Goal: Task Accomplishment & Management: Manage account settings

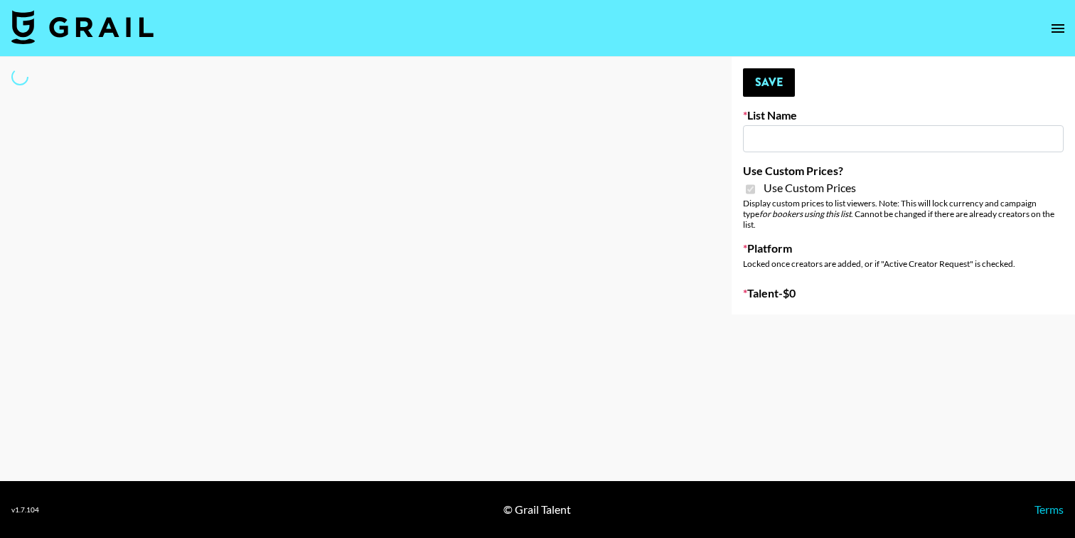
type input "[PERSON_NAME] (IG)"
checkbox input "true"
select select "Brand"
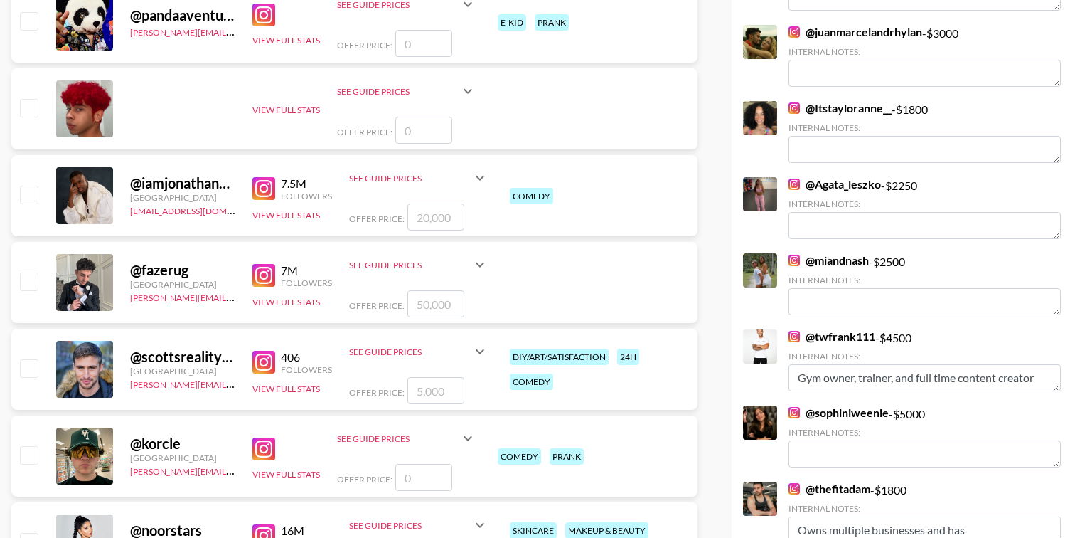
scroll to position [2787, 0]
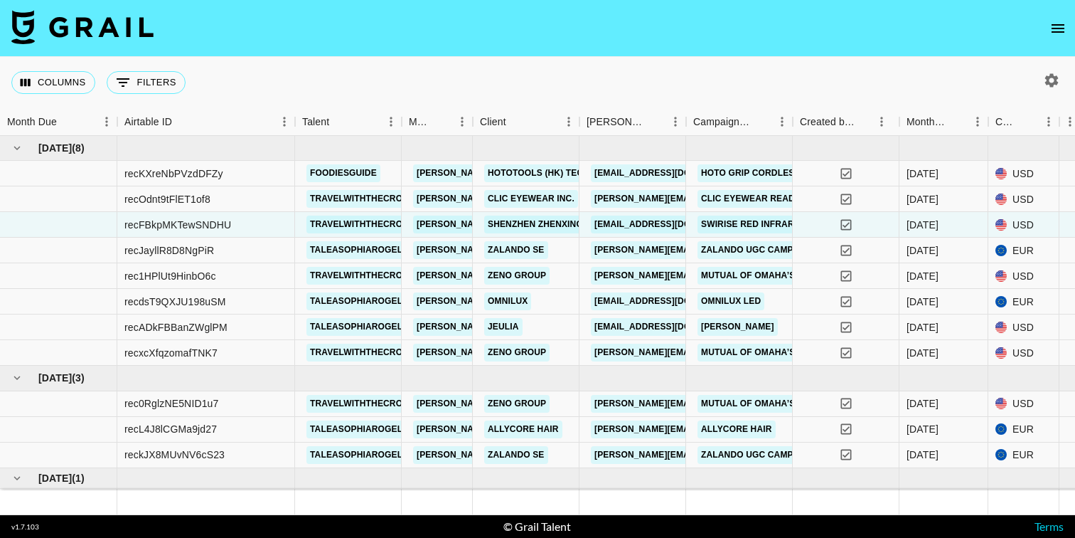
scroll to position [23, 0]
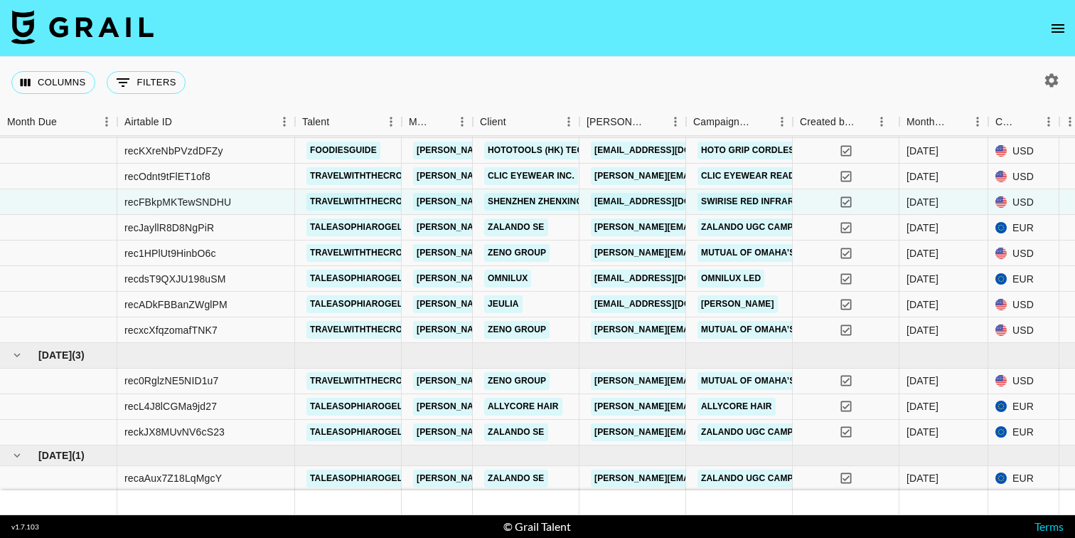
click at [1063, 33] on icon "open drawer" at bounding box center [1058, 28] width 17 height 17
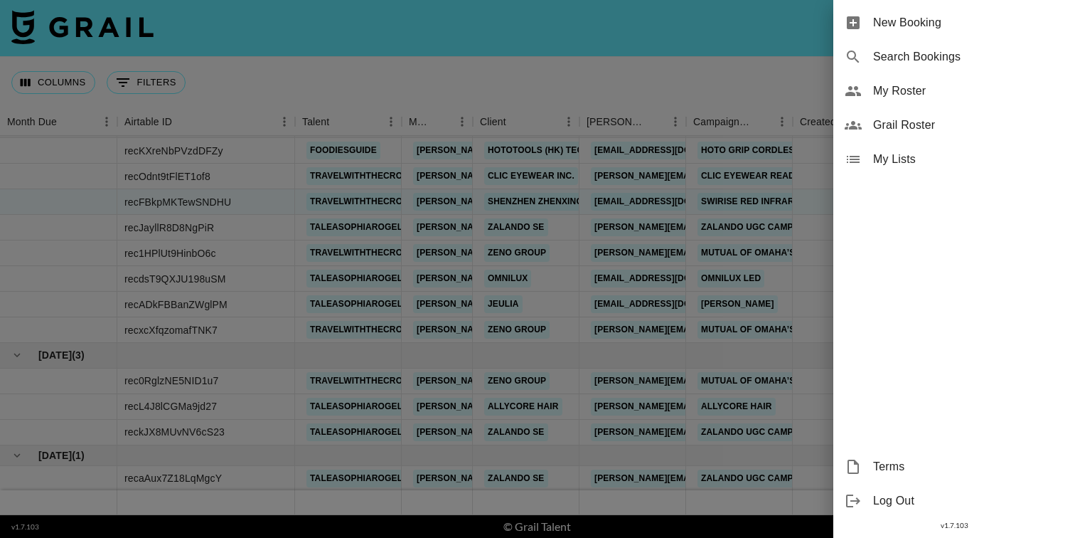
click at [902, 99] on span "My Roster" at bounding box center [968, 91] width 191 height 17
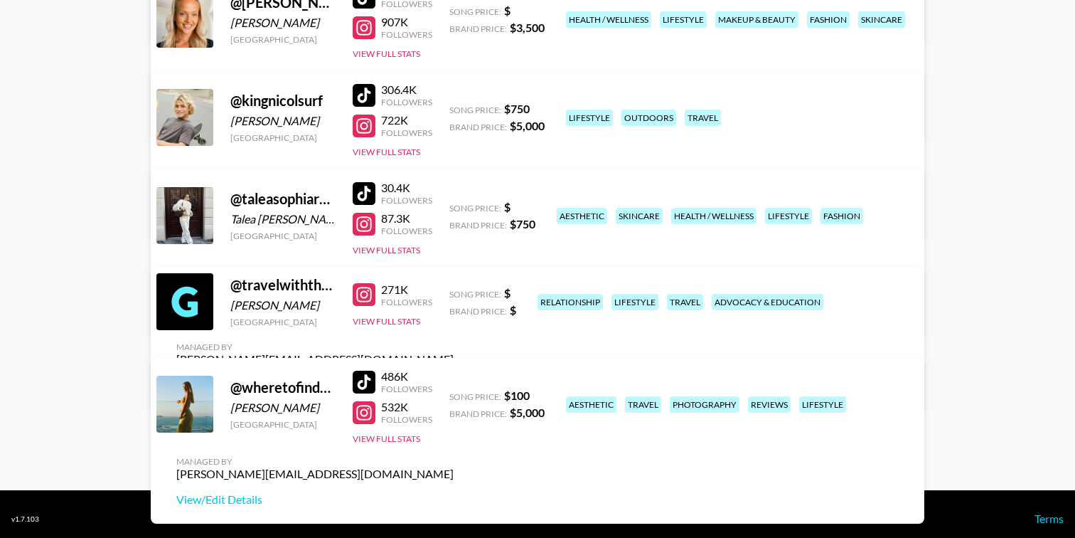
scroll to position [351, 0]
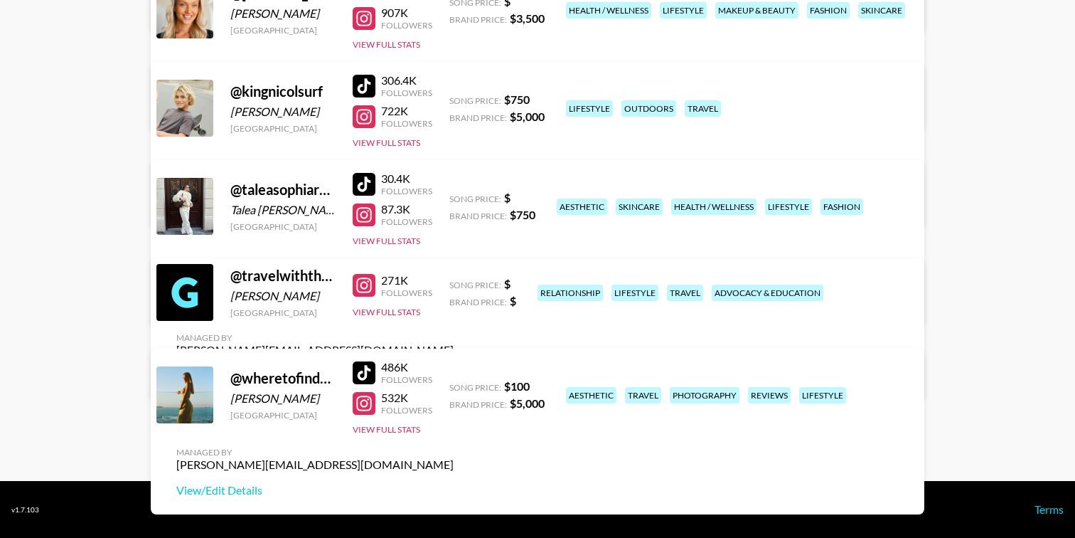
click at [454, 368] on link "View/Edit Details" at bounding box center [314, 375] width 277 height 14
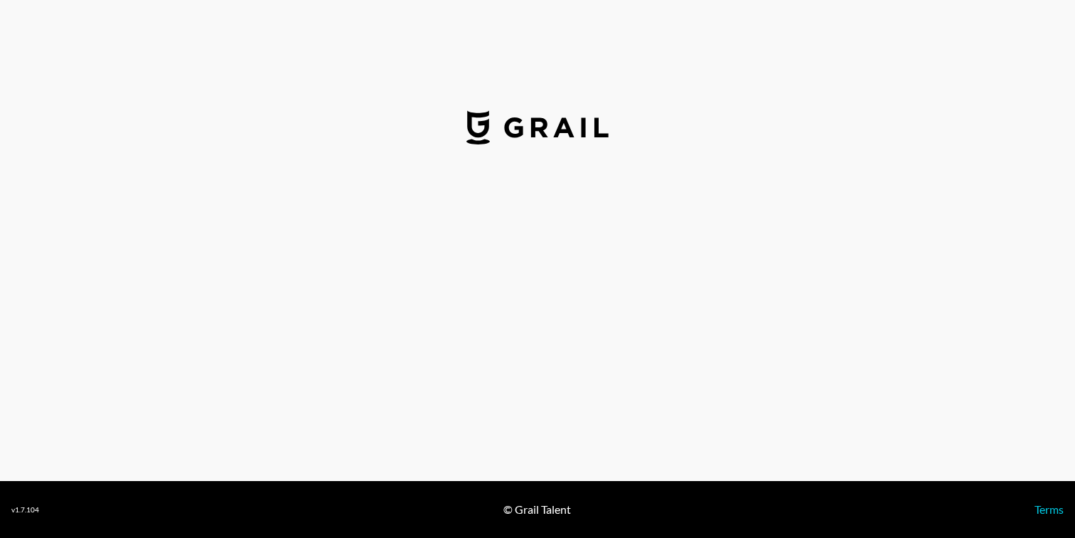
select select "USD"
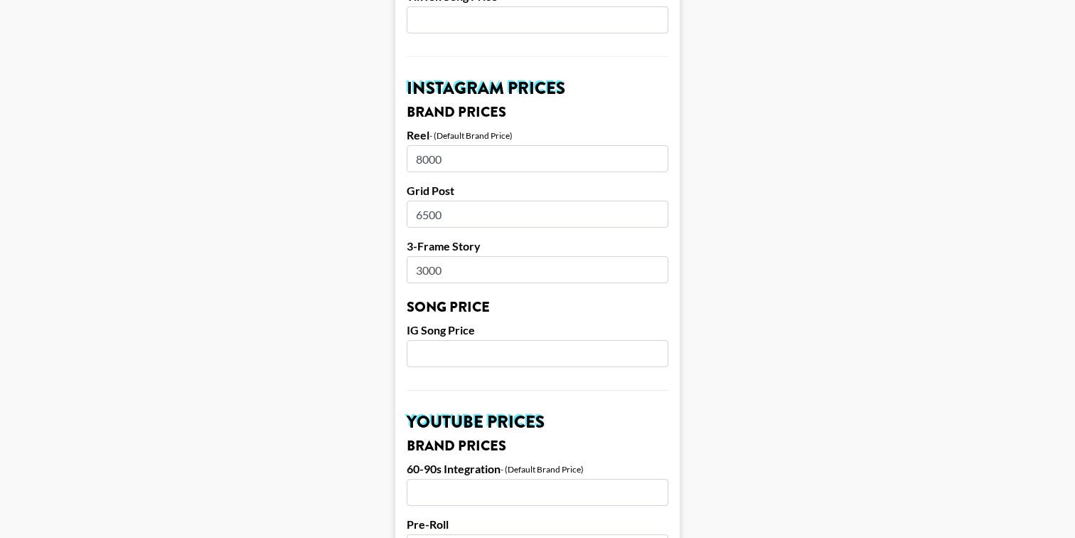
scroll to position [654, 0]
